Goal: Information Seeking & Learning: Learn about a topic

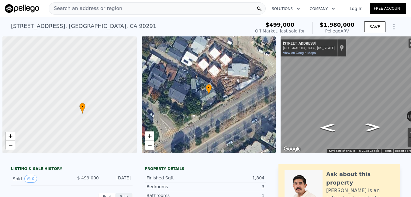
scroll to position [0, 9]
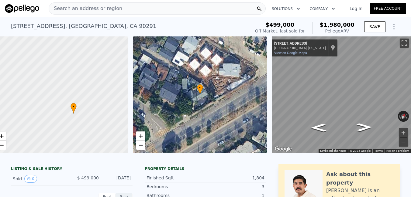
click at [209, 12] on div "Search an address or region" at bounding box center [157, 8] width 217 height 12
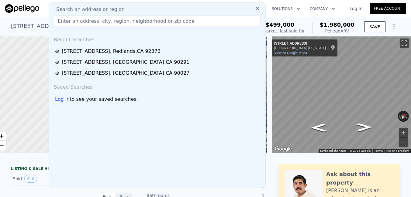
checkbox input "false"
checkbox input "true"
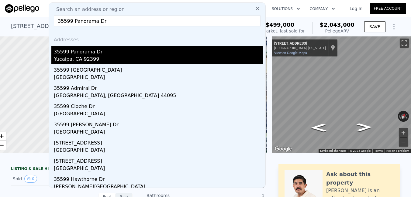
type input "35599 Panorama Dr"
click at [151, 53] on div "35599 Panorama Dr" at bounding box center [158, 51] width 209 height 10
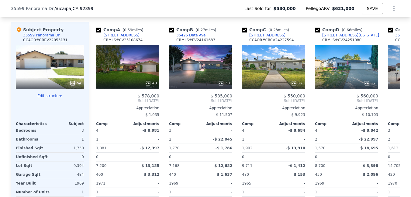
scroll to position [676, 0]
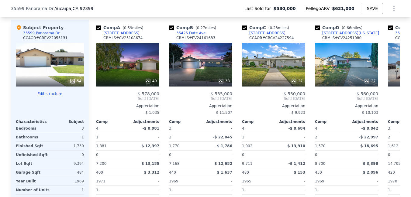
click at [58, 68] on div "54" at bounding box center [50, 65] width 68 height 44
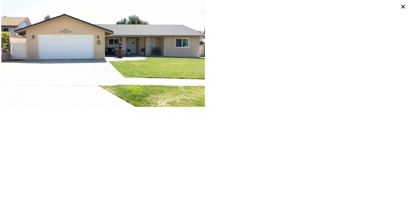
scroll to position [5, 0]
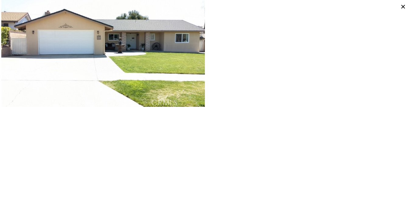
click at [400, 7] on icon at bounding box center [402, 6] width 9 height 9
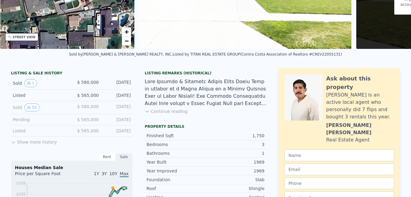
scroll to position [0, 0]
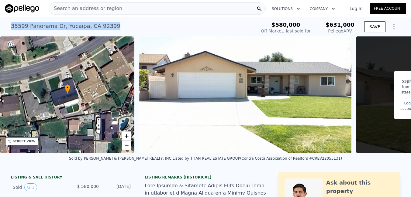
drag, startPoint x: 119, startPoint y: 26, endPoint x: 12, endPoint y: 26, distance: 107.2
click at [12, 26] on div "[STREET_ADDRESS] Sold [DATE] for $580k (~ARV $631k )" at bounding box center [132, 27] width 242 height 17
copy div "[STREET_ADDRESS][PERSON_NAME]"
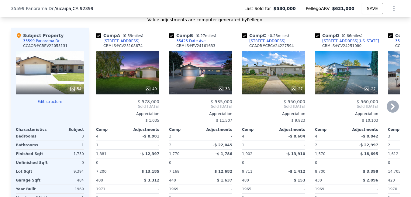
scroll to position [670, 0]
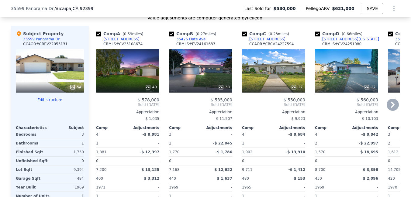
click at [132, 71] on div "40" at bounding box center [127, 71] width 63 height 44
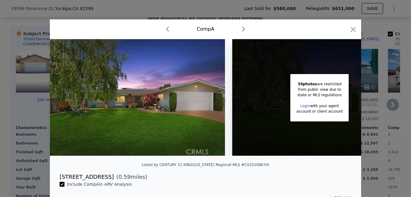
click at [351, 30] on icon "button" at bounding box center [353, 29] width 9 height 9
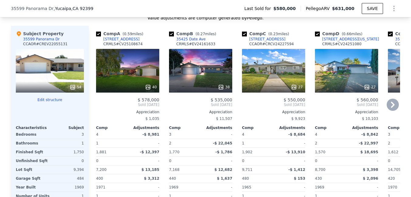
click at [193, 71] on div "38" at bounding box center [200, 71] width 63 height 44
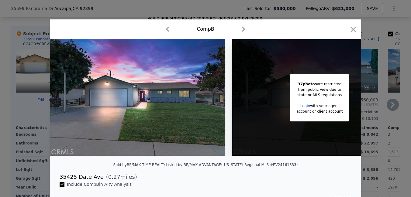
click at [355, 30] on icon "button" at bounding box center [353, 29] width 9 height 9
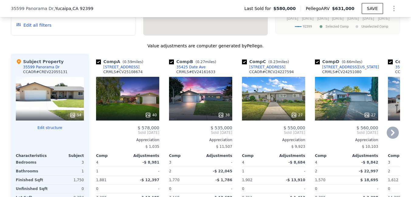
scroll to position [635, 0]
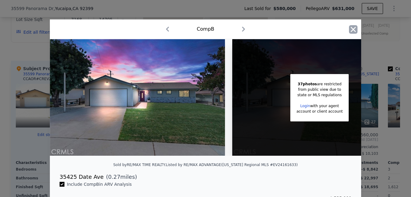
click at [355, 31] on icon "button" at bounding box center [352, 29] width 5 height 5
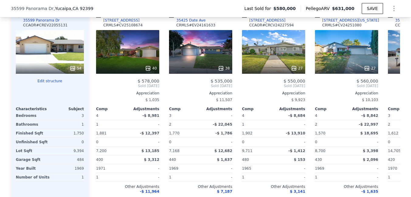
scroll to position [689, 0]
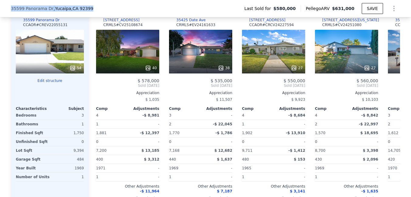
drag, startPoint x: 94, startPoint y: 11, endPoint x: 11, endPoint y: 9, distance: 83.2
click at [11, 9] on div "[STREET_ADDRESS][PERSON_NAME]" at bounding box center [54, 8] width 87 height 6
copy div "[STREET_ADDRESS][PERSON_NAME]"
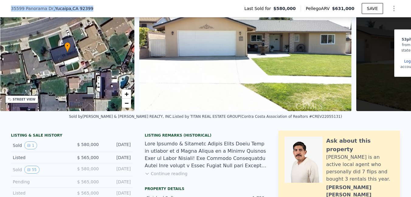
scroll to position [28, 0]
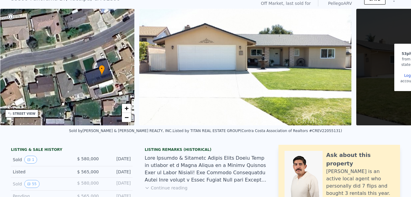
click at [85, 75] on div "• + −" at bounding box center [67, 67] width 134 height 117
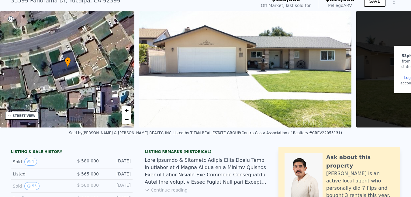
click at [16, 114] on div "STREET VIEW" at bounding box center [24, 116] width 23 height 5
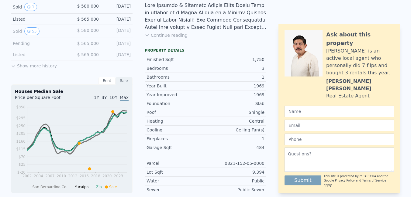
scroll to position [0, 0]
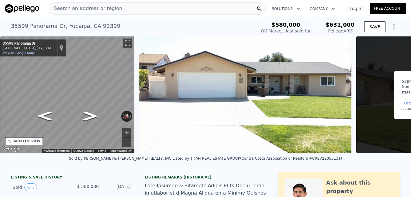
click at [116, 11] on div "Search an address or region" at bounding box center [157, 8] width 217 height 12
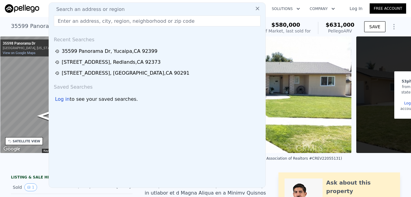
click at [86, 25] on input "text" at bounding box center [157, 20] width 207 height 11
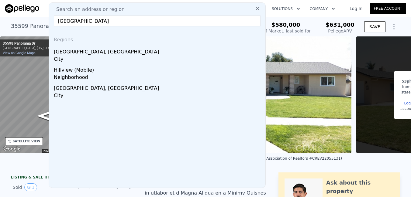
click at [67, 21] on input "[GEOGRAPHIC_DATA]" at bounding box center [157, 20] width 207 height 11
click at [114, 21] on input "[GEOGRAPHIC_DATA]" at bounding box center [157, 20] width 207 height 11
click at [70, 21] on input "[GEOGRAPHIC_DATA]" at bounding box center [157, 20] width 207 height 11
click at [99, 24] on input "[GEOGRAPHIC_DATA]" at bounding box center [157, 20] width 207 height 11
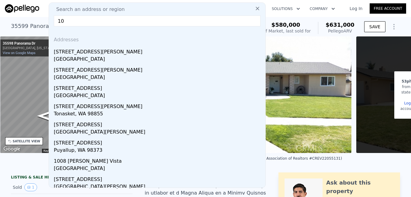
type input "1"
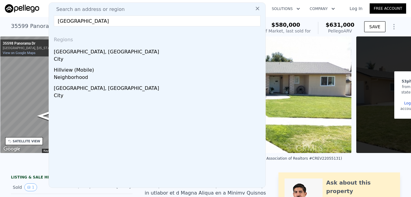
click at [102, 23] on input "[GEOGRAPHIC_DATA]" at bounding box center [157, 20] width 207 height 11
drag, startPoint x: 116, startPoint y: 24, endPoint x: 63, endPoint y: 24, distance: 53.8
click at [63, 24] on input "[GEOGRAPHIC_DATA]" at bounding box center [157, 20] width 207 height 11
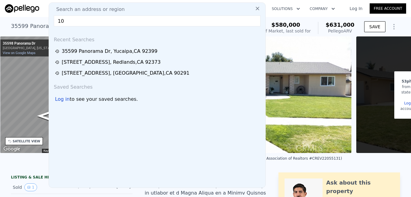
type input "1"
paste input "[STREET_ADDRESS]"
type input "[STREET_ADDRESS]"
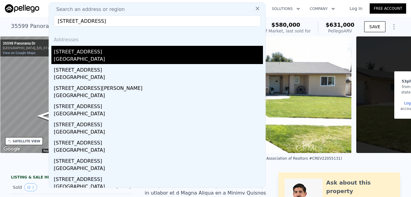
click at [94, 60] on div "[GEOGRAPHIC_DATA]" at bounding box center [158, 60] width 209 height 9
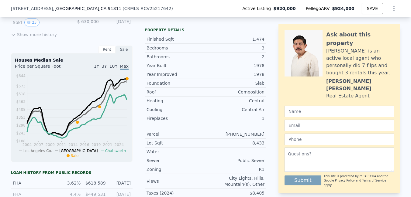
scroll to position [143, 0]
